Goal: Task Accomplishment & Management: Manage account settings

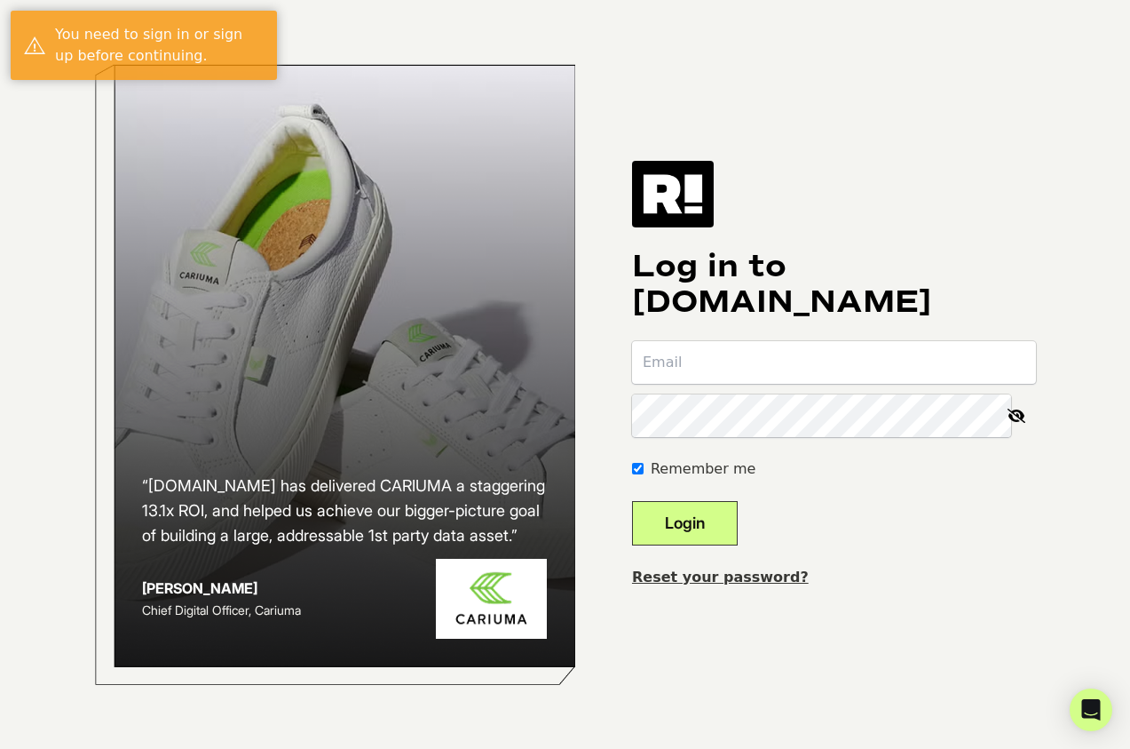
click at [778, 348] on input "email" at bounding box center [834, 362] width 404 height 43
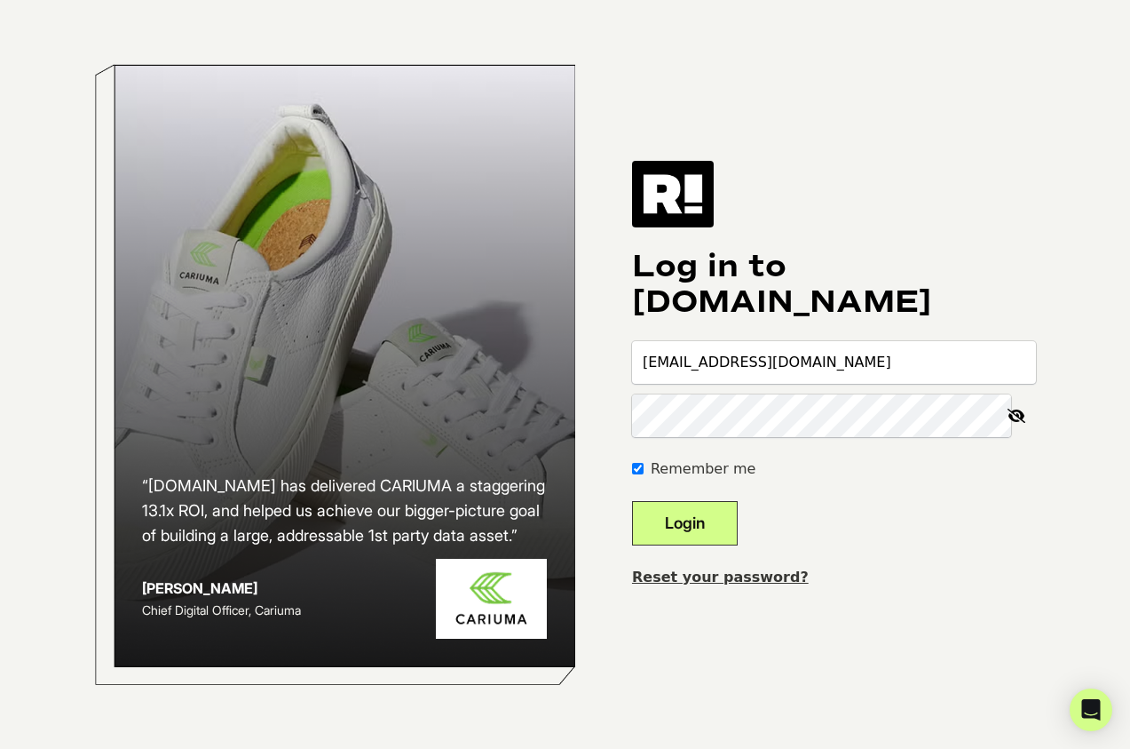
type input "[EMAIL_ADDRESS][DOMAIN_NAME]"
click at [632, 501] on button "Login" at bounding box center [685, 523] width 106 height 44
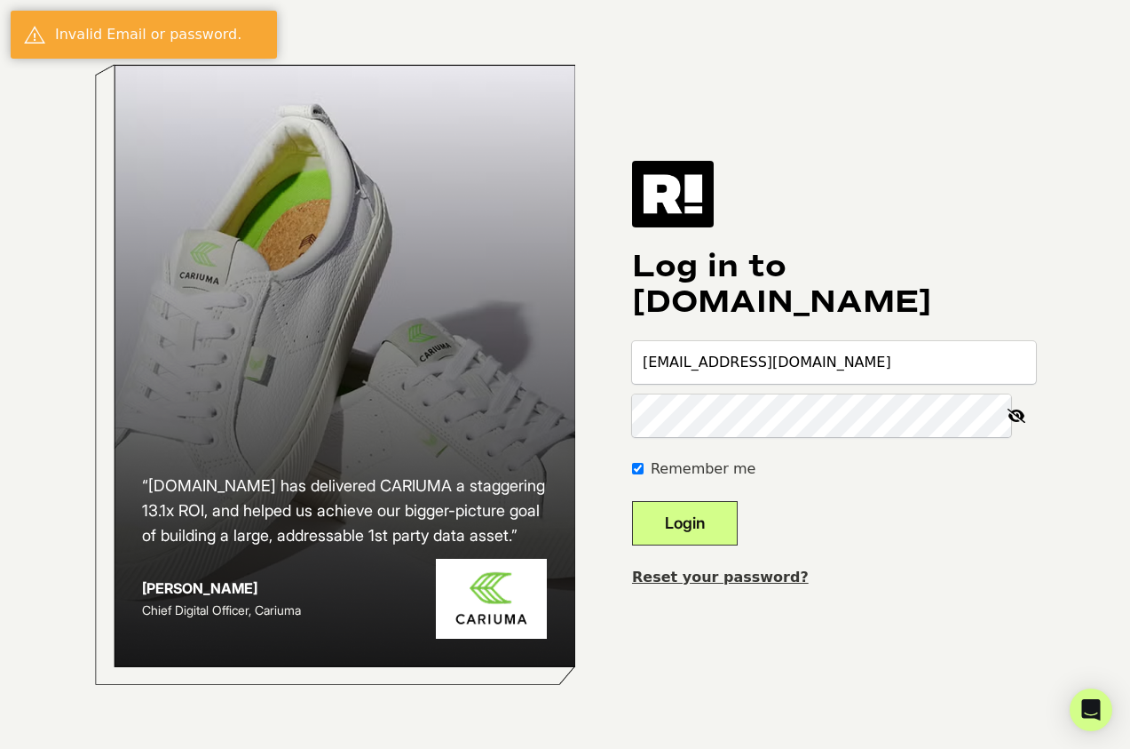
type input "[EMAIL_ADDRESS][DOMAIN_NAME]"
click at [632, 501] on button "Login" at bounding box center [685, 523] width 106 height 44
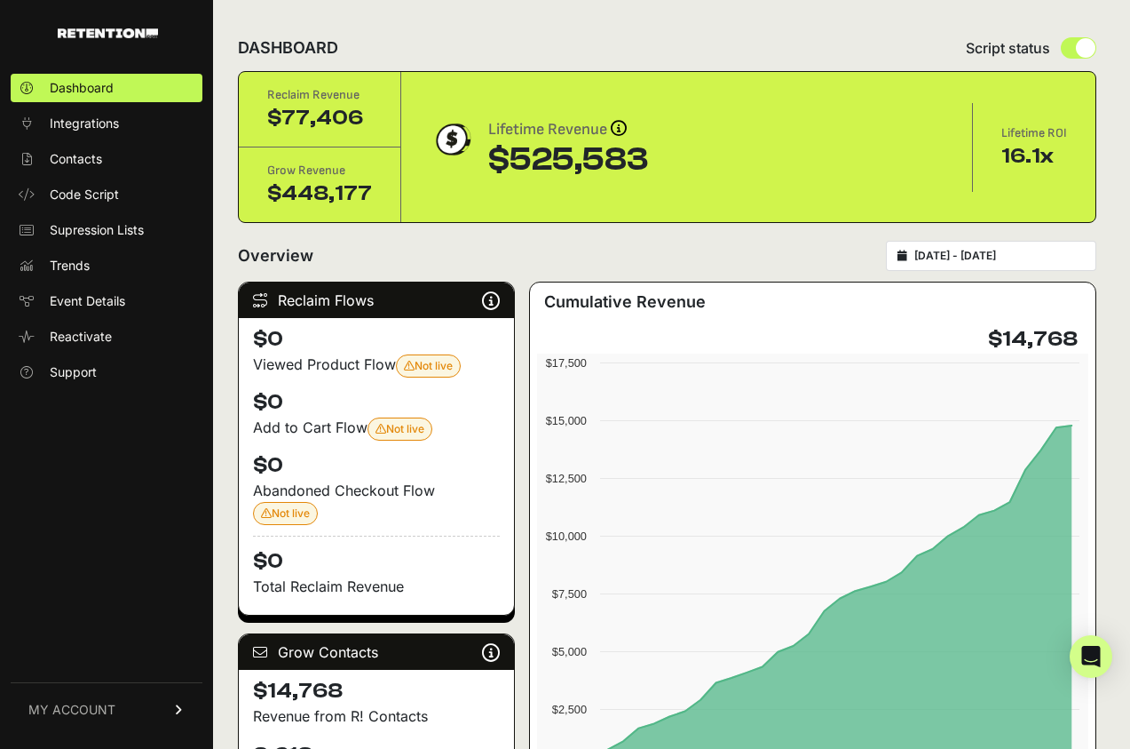
click at [110, 719] on link "MY ACCOUNT" at bounding box center [107, 709] width 192 height 54
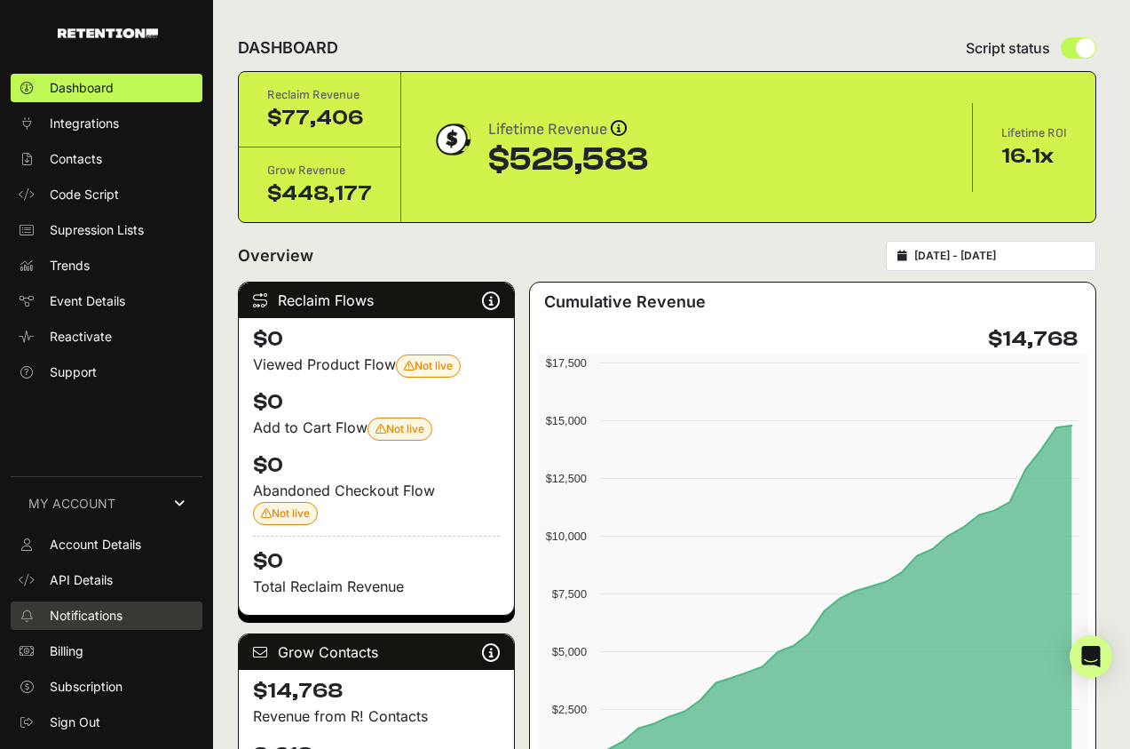
click at [86, 616] on span "Notifications" at bounding box center [86, 615] width 73 height 18
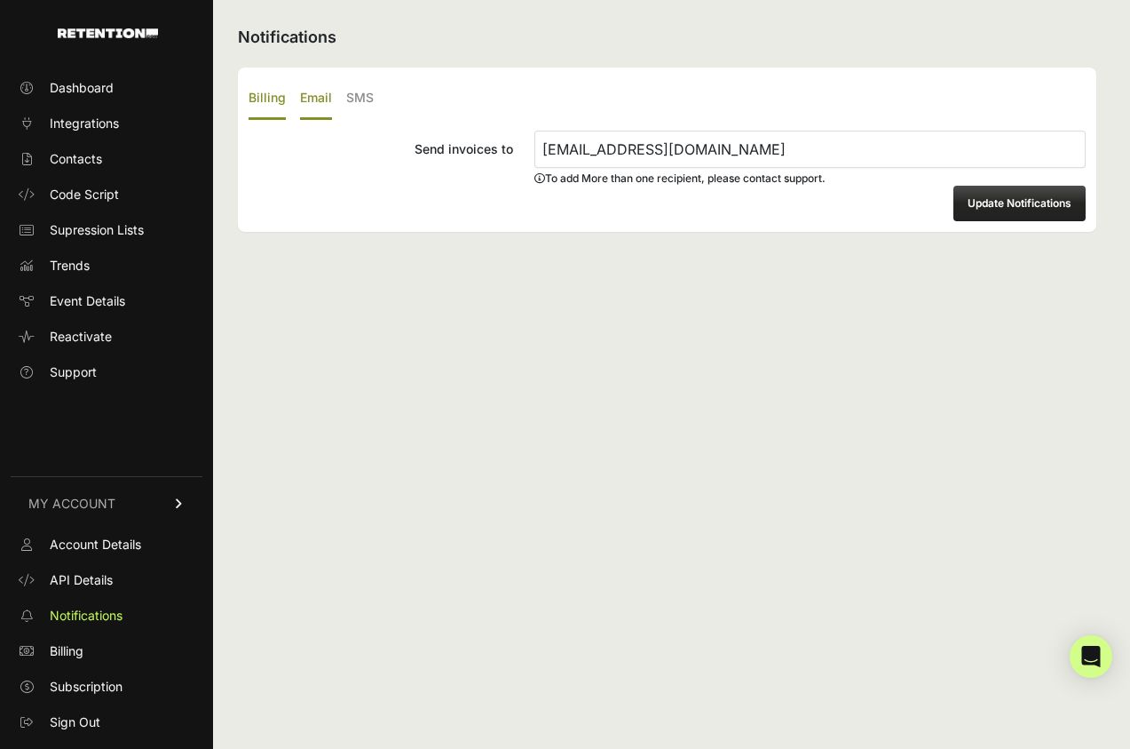
click at [314, 103] on label "Email" at bounding box center [316, 99] width 32 height 42
click at [0, 0] on input "Email" at bounding box center [0, 0] width 0 height 0
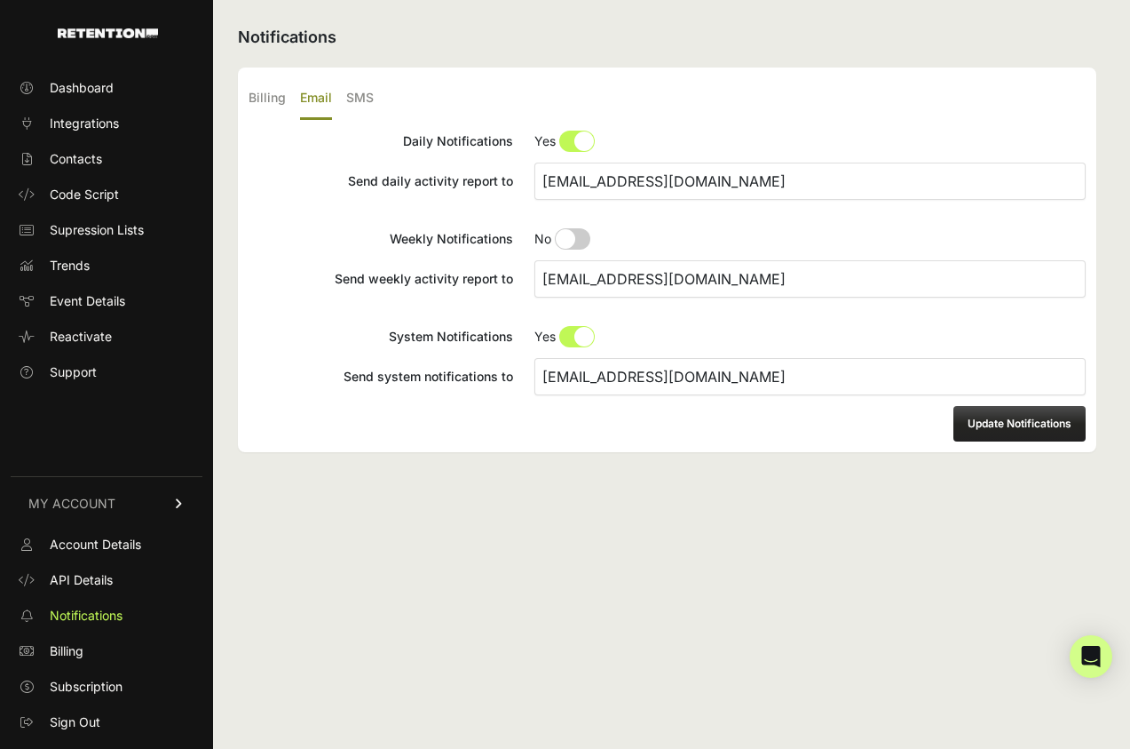
click at [560, 138] on input "Daily Notifications No Yes" at bounding box center [810, 141] width 551 height 21
radio input "true"
click at [578, 331] on input "System Notifications No Yes" at bounding box center [810, 336] width 551 height 21
radio input "true"
click at [994, 416] on button "Update Notifications" at bounding box center [1020, 424] width 132 height 36
